Goal: Find specific page/section: Find specific page/section

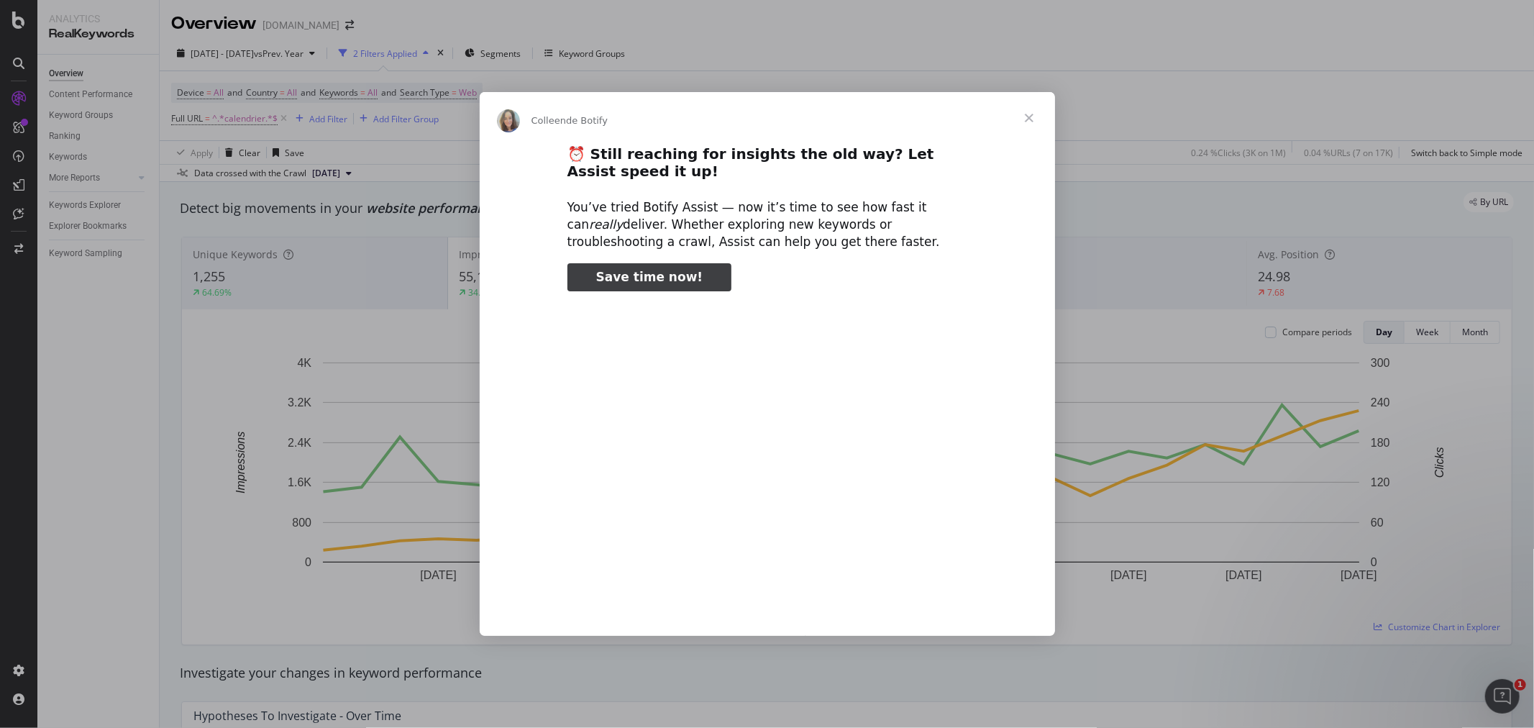
type input "45092"
click at [1030, 116] on span "Fermer" at bounding box center [1029, 118] width 52 height 52
